Goal: Navigation & Orientation: Find specific page/section

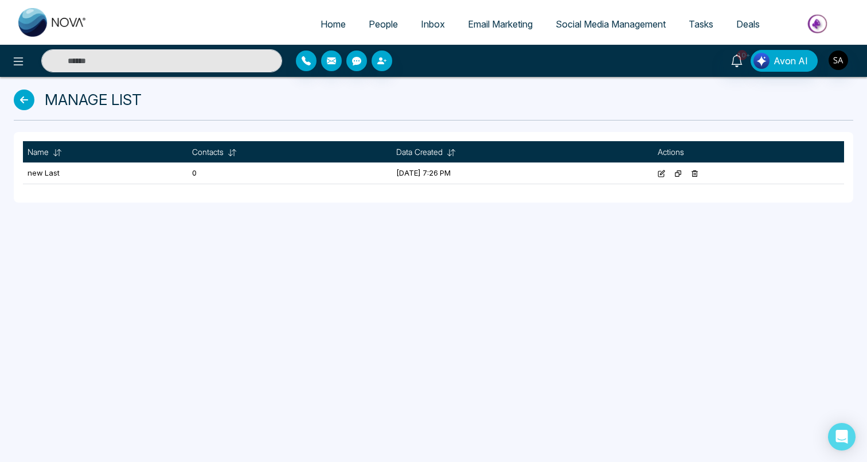
click at [378, 208] on div "Home People Inbox Email Marketing Social Media Management Tasks Deals 10+ Avon …" at bounding box center [433, 231] width 867 height 462
click at [376, 120] on hr at bounding box center [433, 120] width 839 height 1
click at [397, 235] on div "Home People Inbox Email Marketing Social Media Management Tasks Deals 10+ Avon …" at bounding box center [433, 231] width 867 height 462
click at [387, 186] on div "Name Contacts Sort A-Z Z-A Filter Is good Contains Does not contain Is empty Is…" at bounding box center [433, 167] width 821 height 52
click at [364, 298] on div "Home People Inbox Email Marketing Social Media Management Tasks Deals 10+ Avon …" at bounding box center [433, 231] width 867 height 462
